Goal: Book appointment/travel/reservation

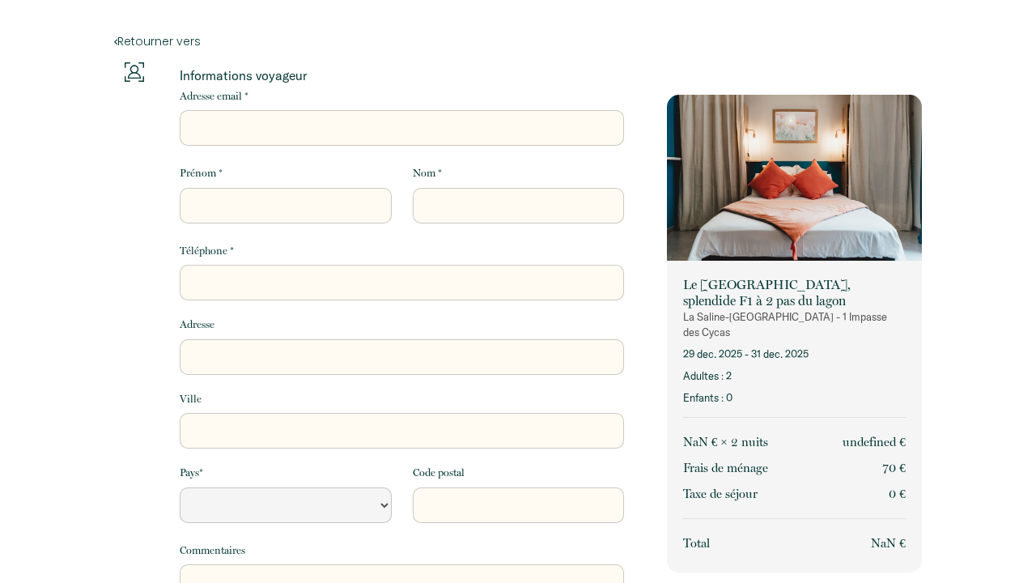
select select "Default select example"
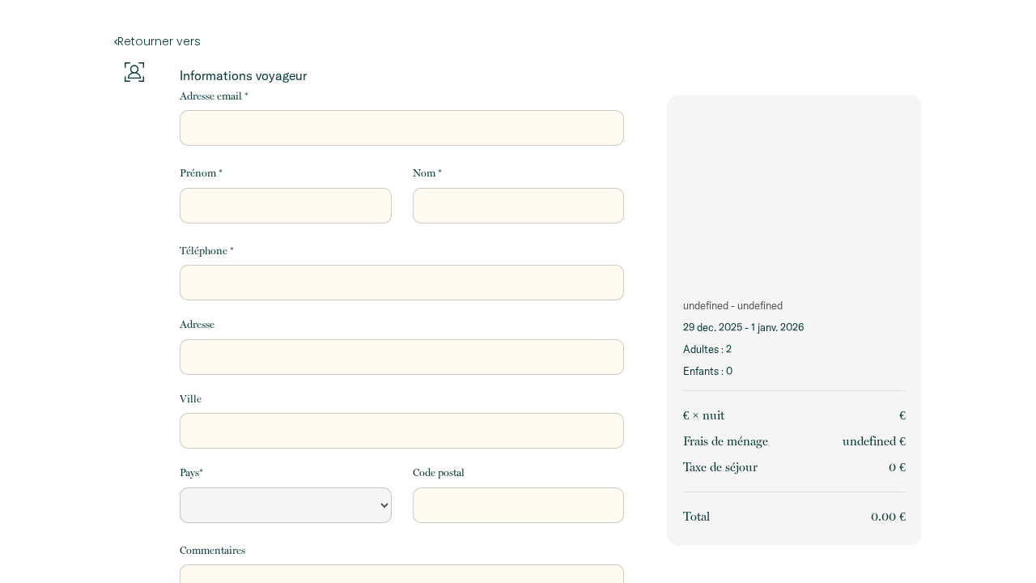
select select "Default select example"
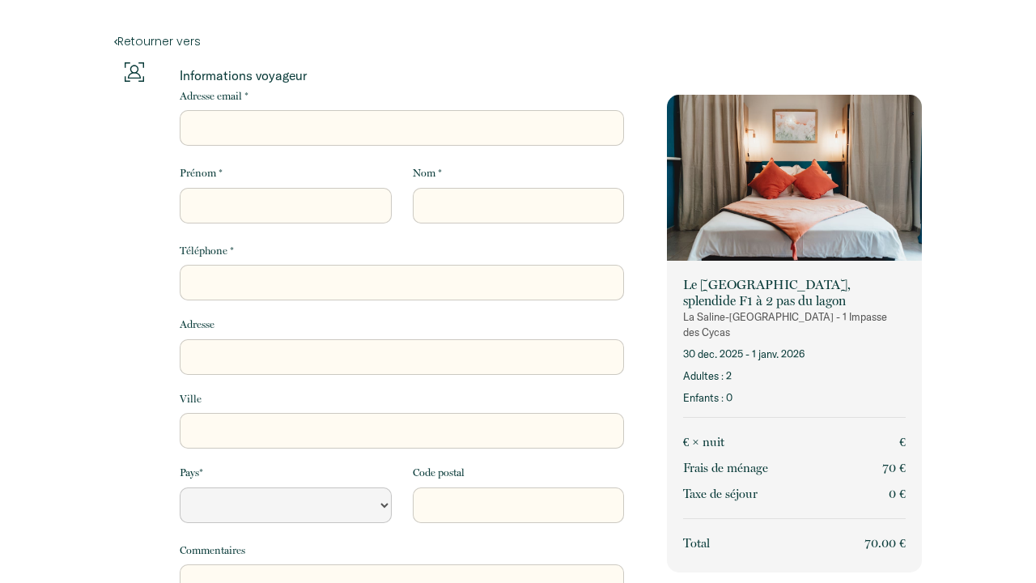
select select "Default select example"
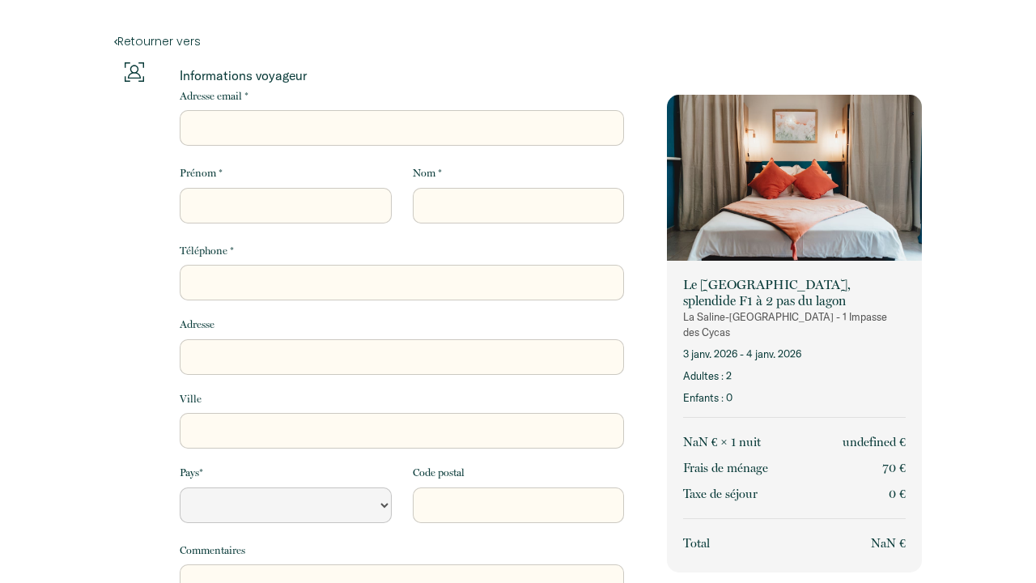
select select "Default select example"
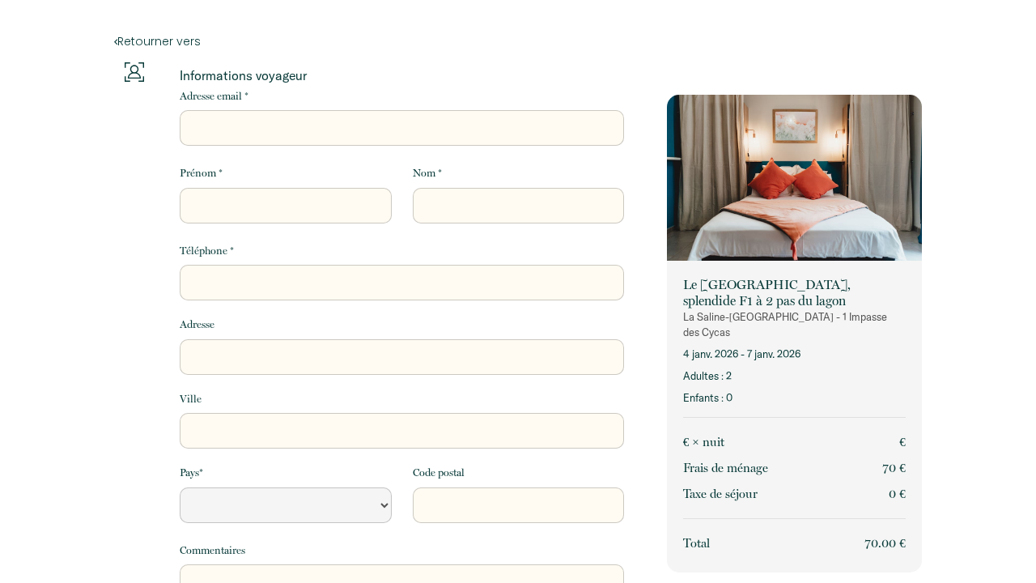
select select "Default select example"
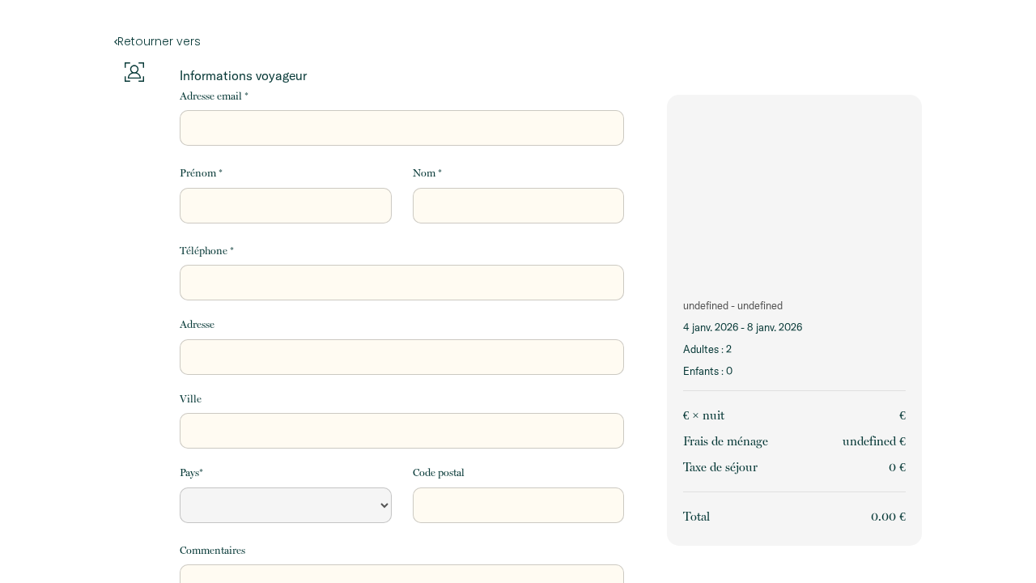
select select "Default select example"
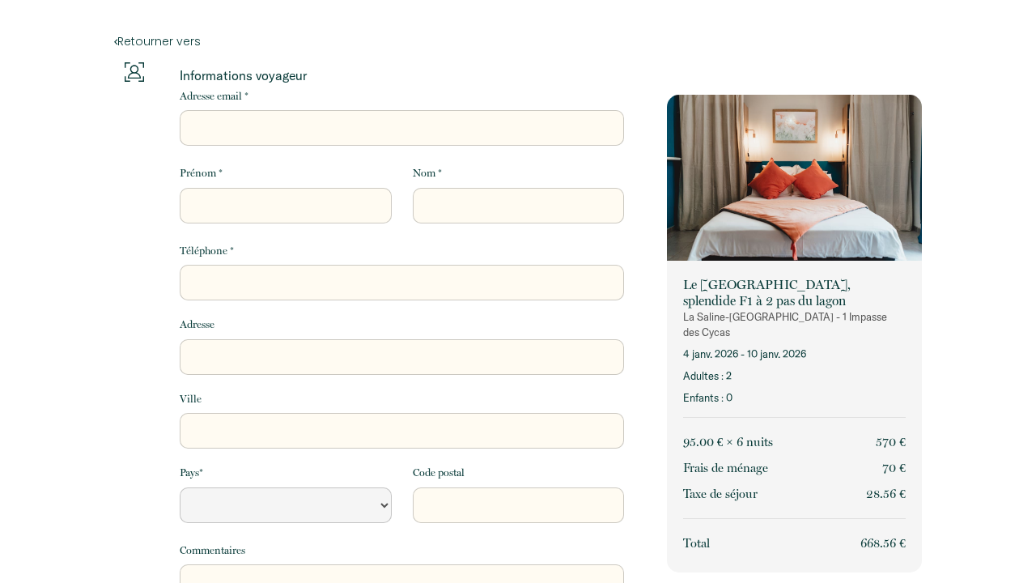
select select "Default select example"
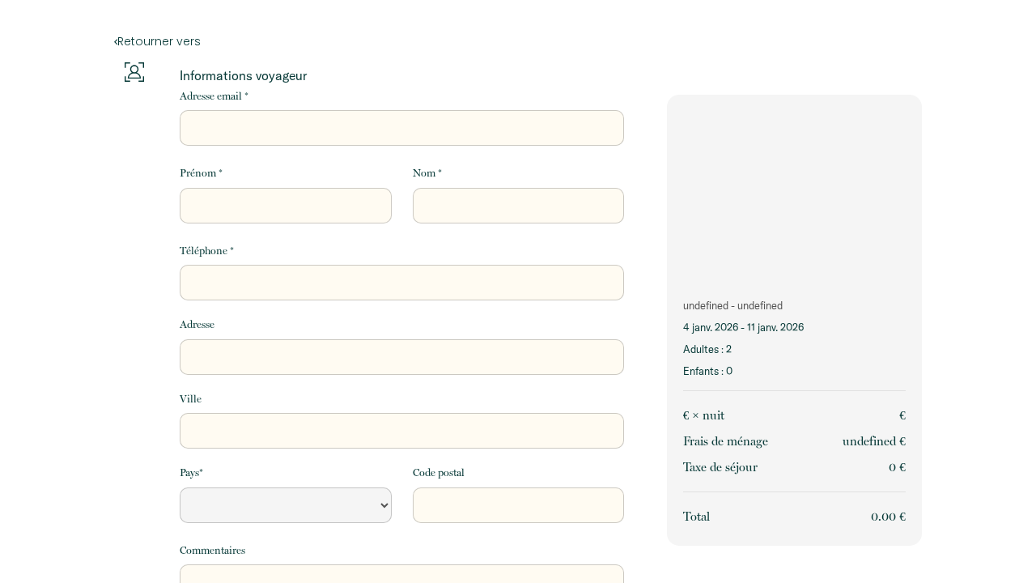
select select "Default select example"
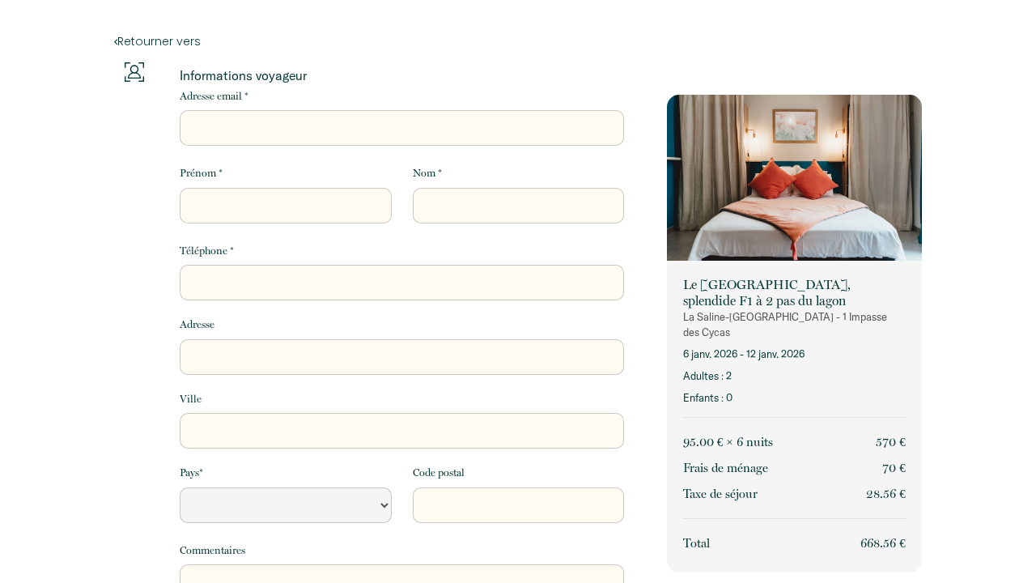
select select "Default select example"
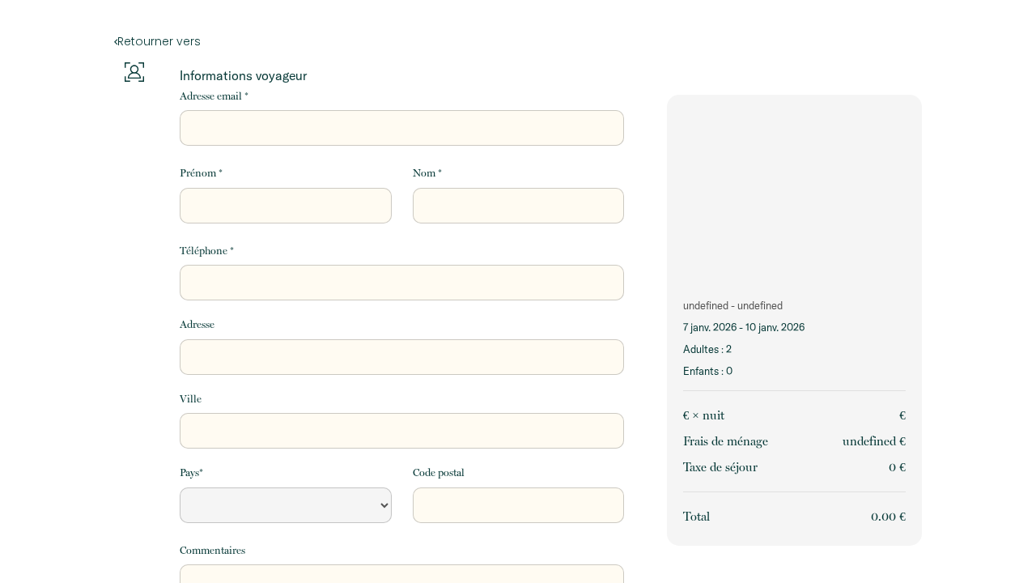
select select "Default select example"
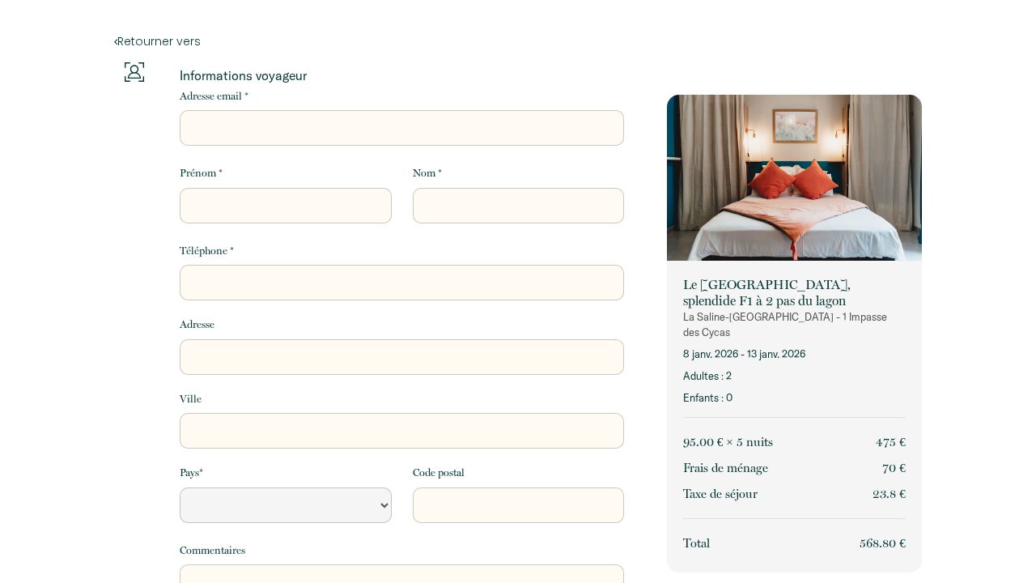
select select "Default select example"
